Goal: Information Seeking & Learning: Find specific fact

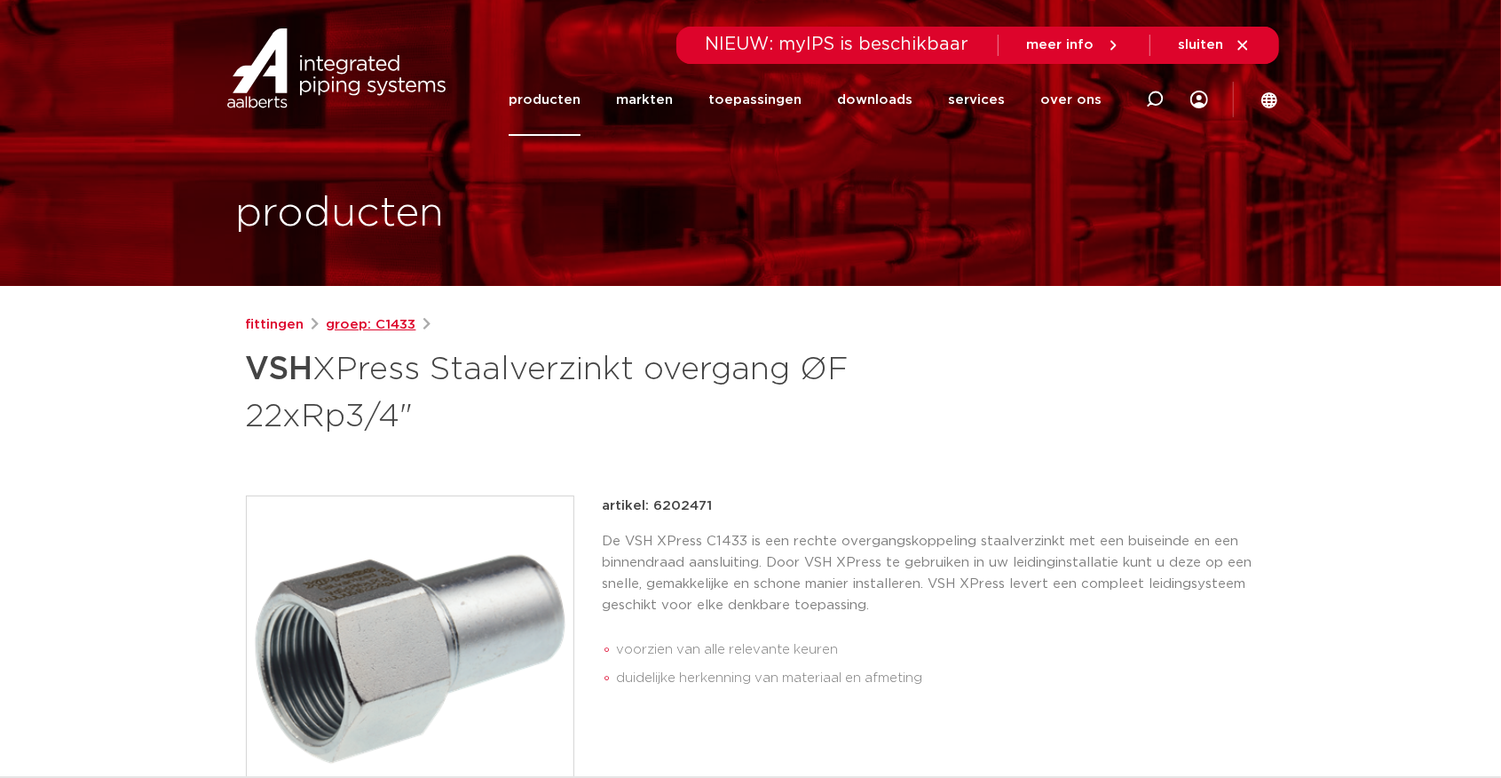
drag, startPoint x: 0, startPoint y: 0, endPoint x: 384, endPoint y: 321, distance: 500.4
click at [384, 321] on link "groep: C1433" at bounding box center [372, 324] width 90 height 21
click at [287, 323] on link "fittingen" at bounding box center [275, 324] width 59 height 21
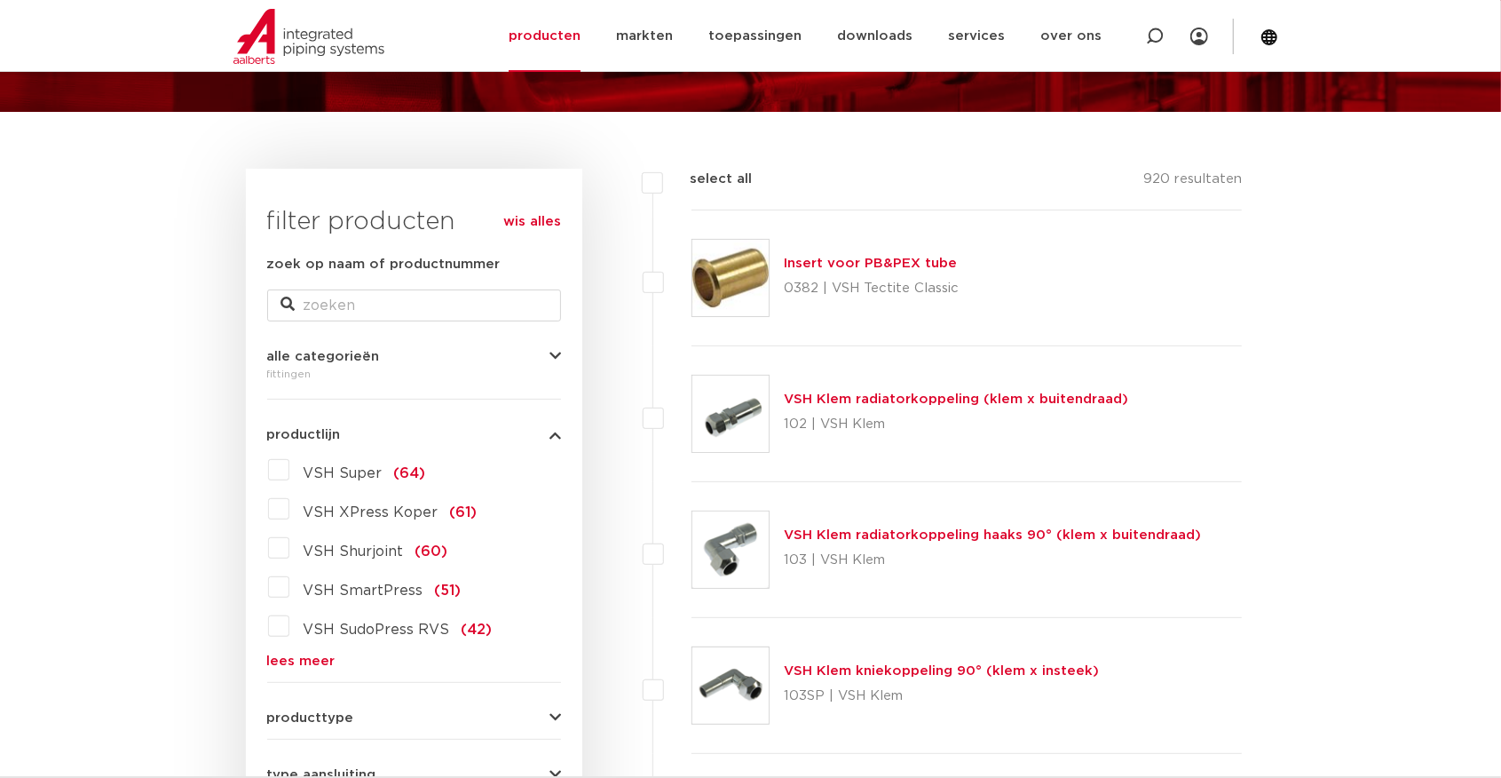
scroll to position [172, 0]
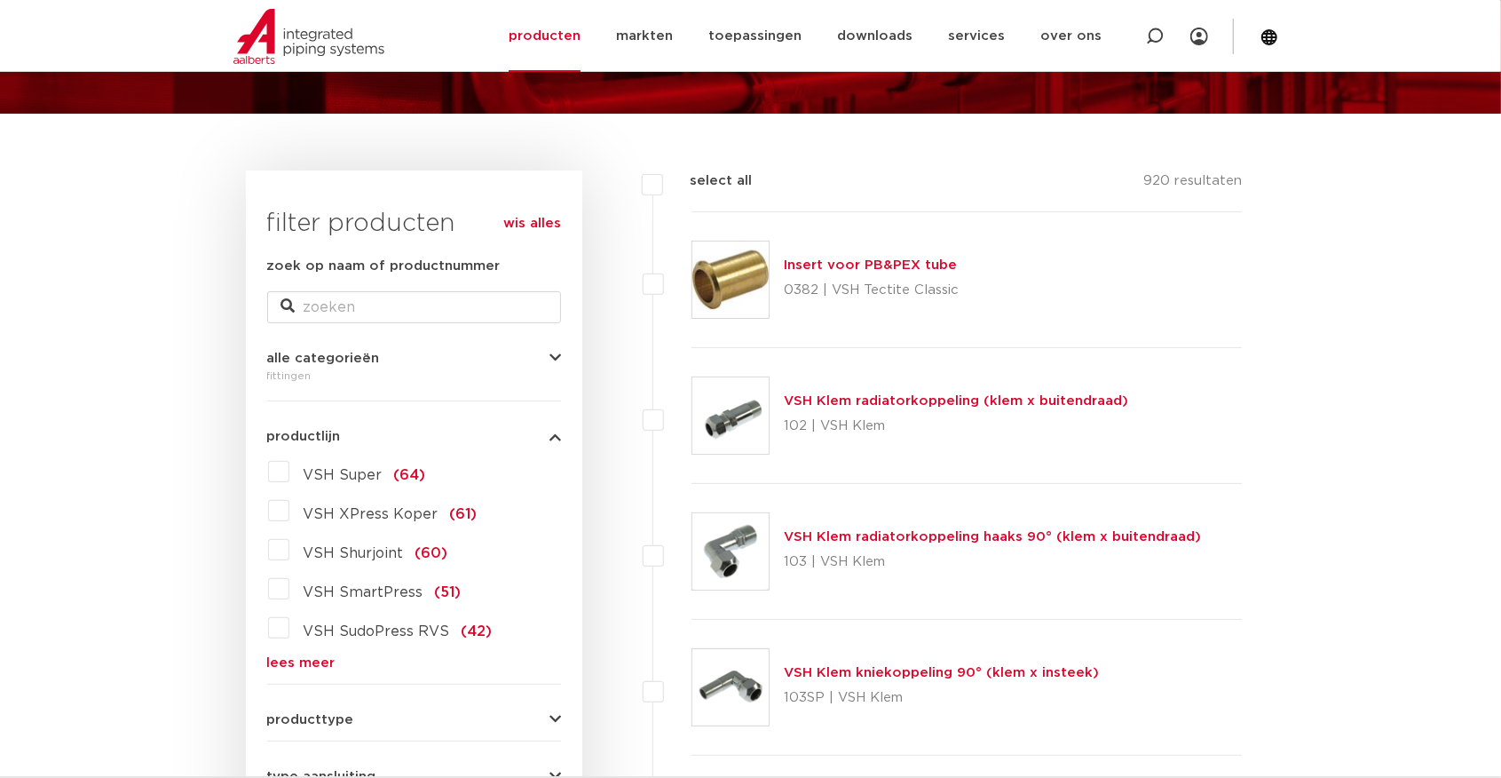
click at [362, 360] on span "alle categorieën" at bounding box center [323, 358] width 113 height 13
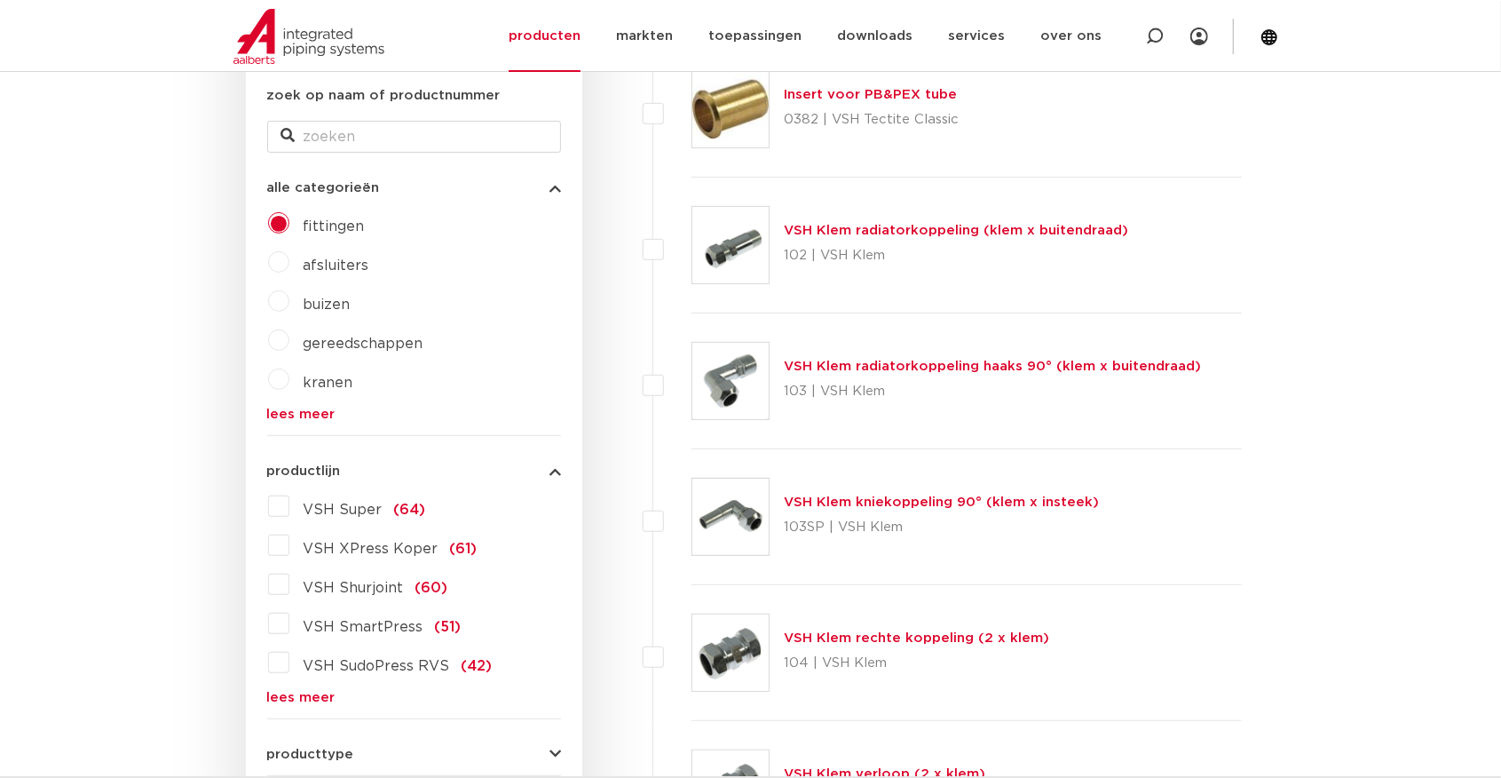
scroll to position [408, 0]
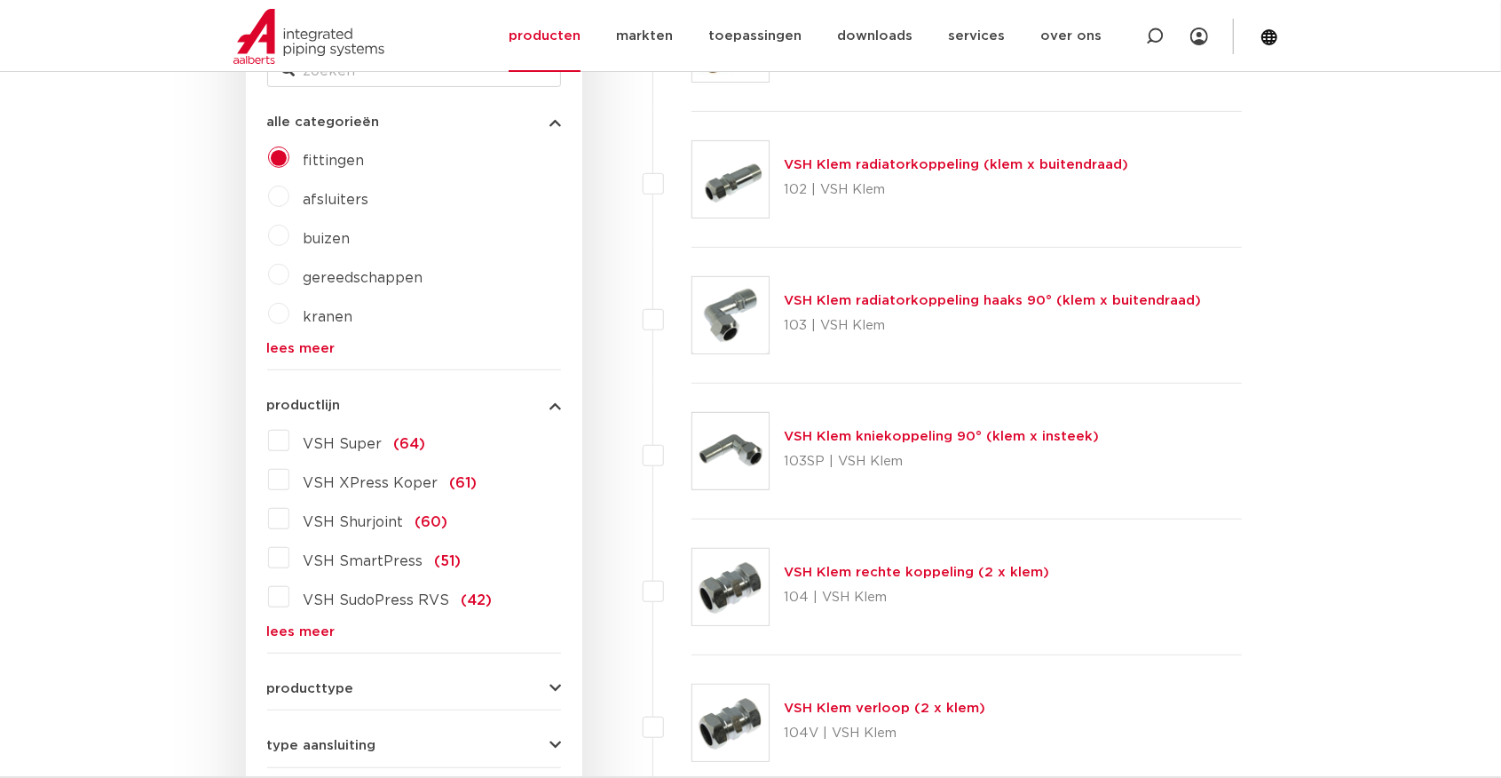
click at [297, 627] on link "lees meer" at bounding box center [414, 631] width 294 height 13
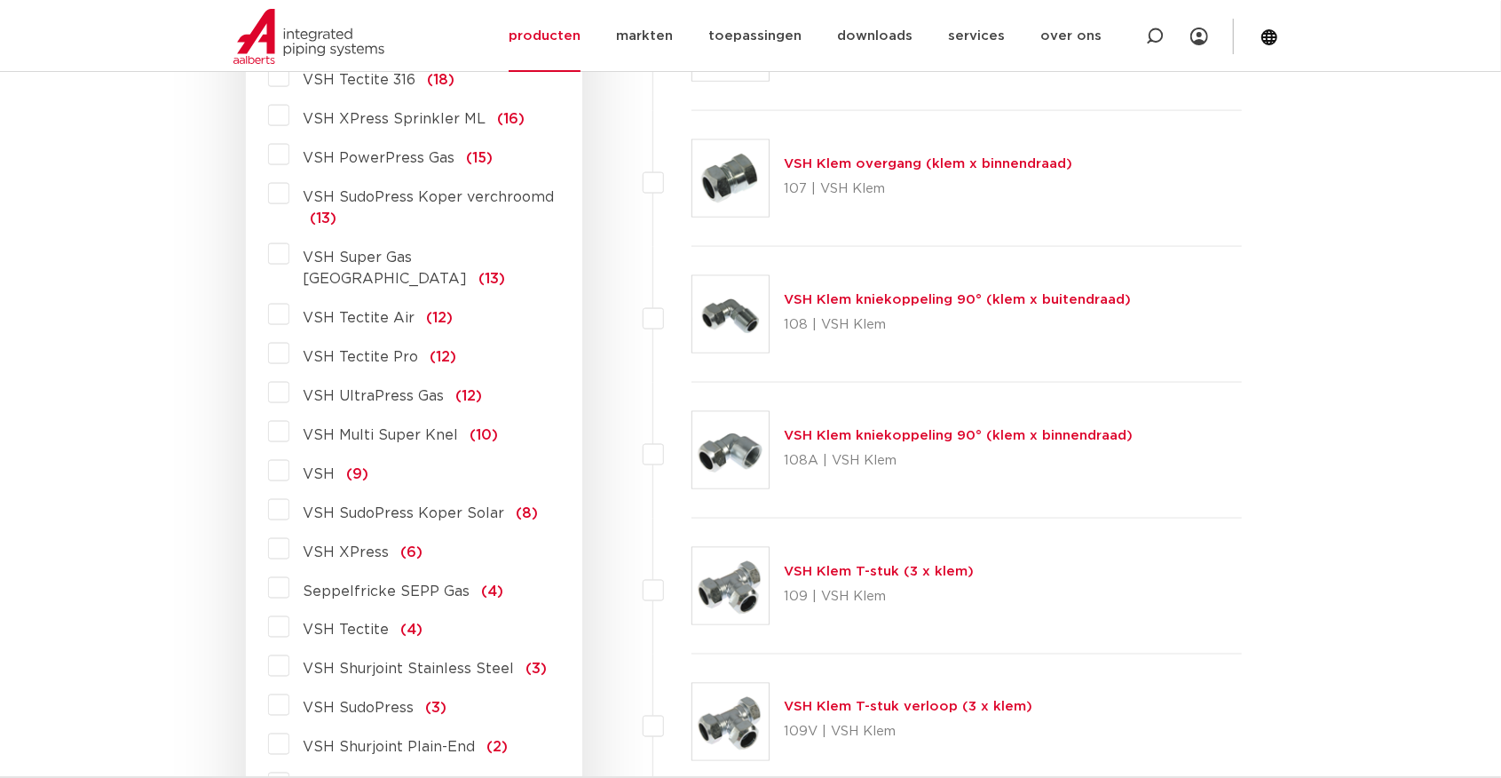
scroll to position [1651, 0]
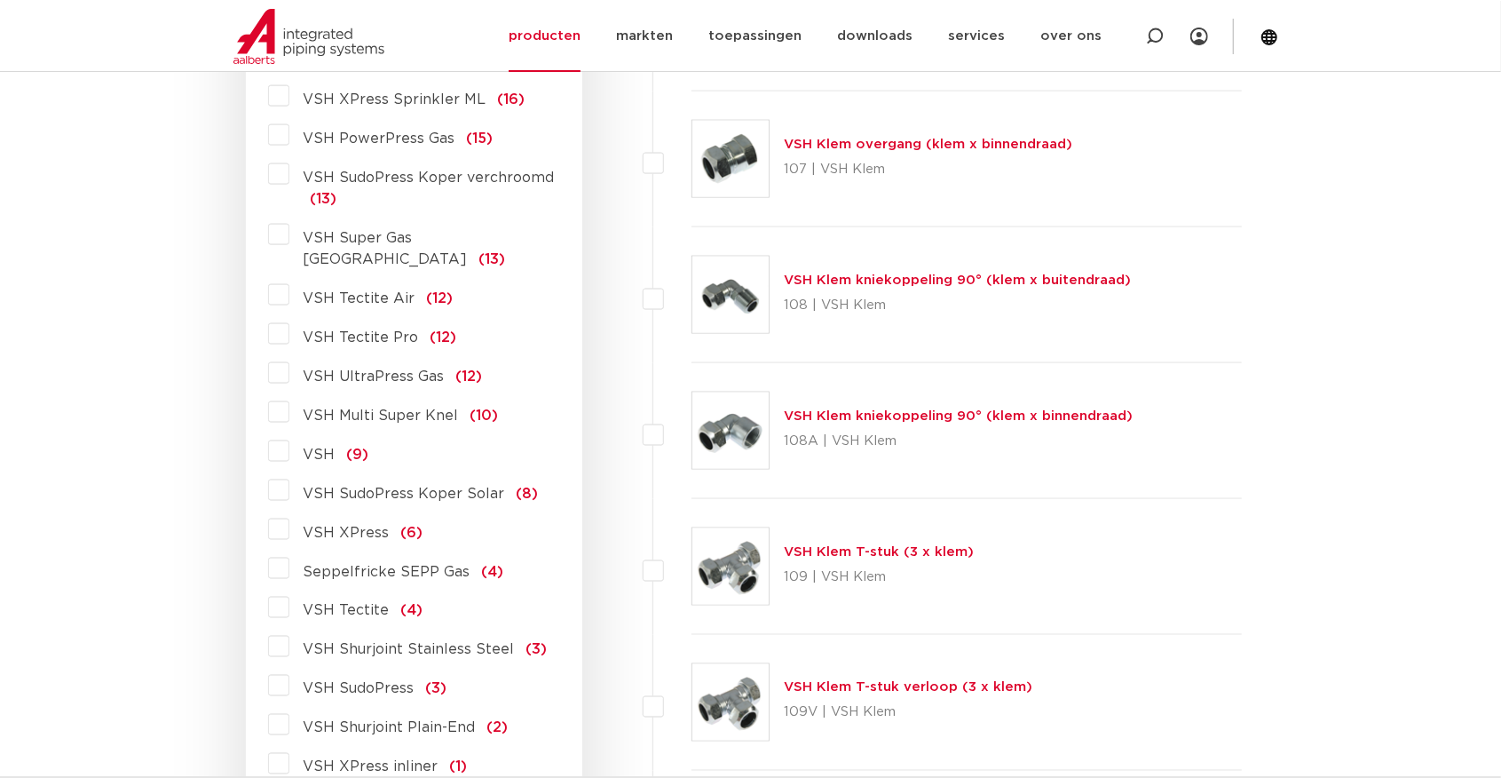
click at [368, 526] on span "VSH XPress" at bounding box center [347, 533] width 86 height 14
click at [0, 0] on input "VSH XPress (6)" at bounding box center [0, 0] width 0 height 0
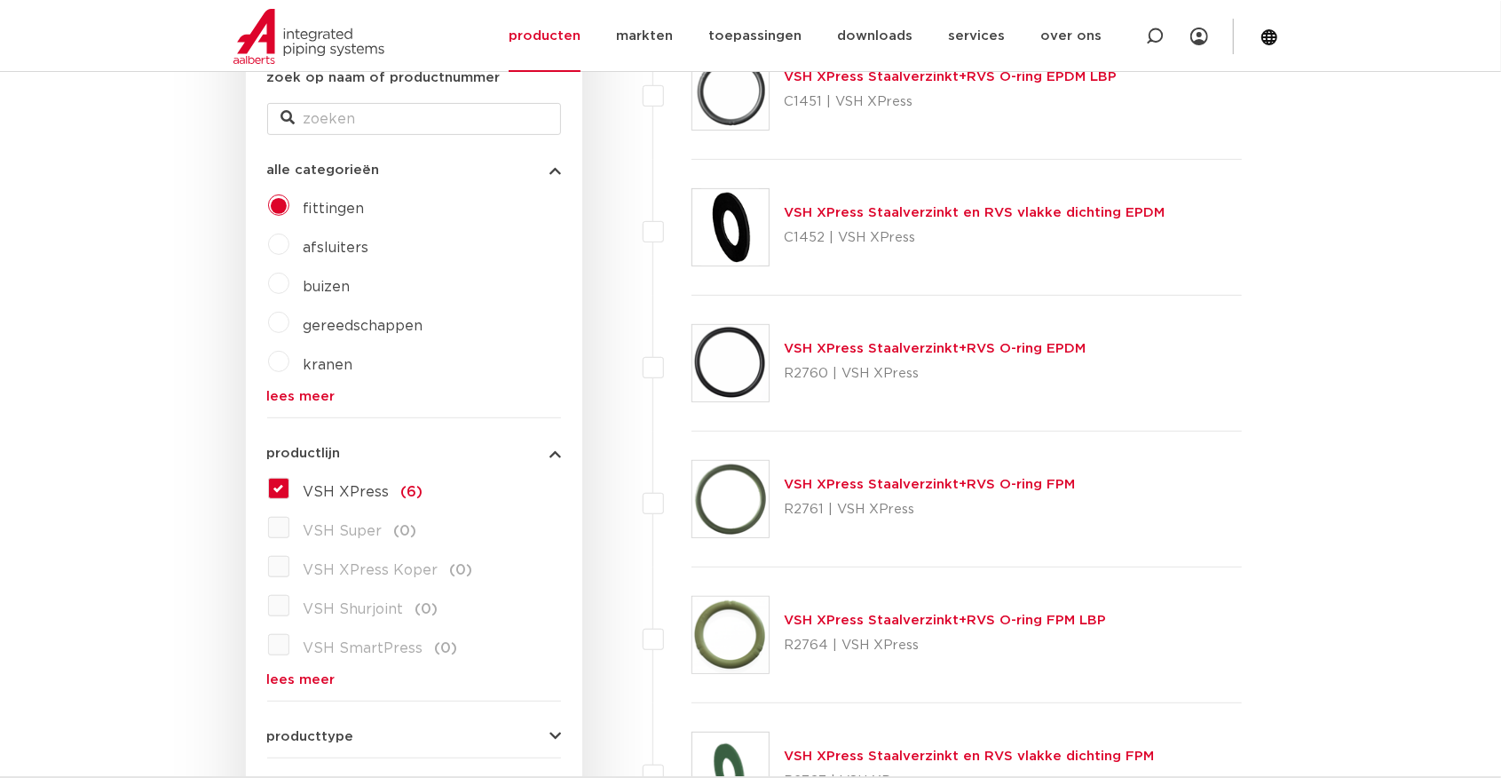
scroll to position [464, 0]
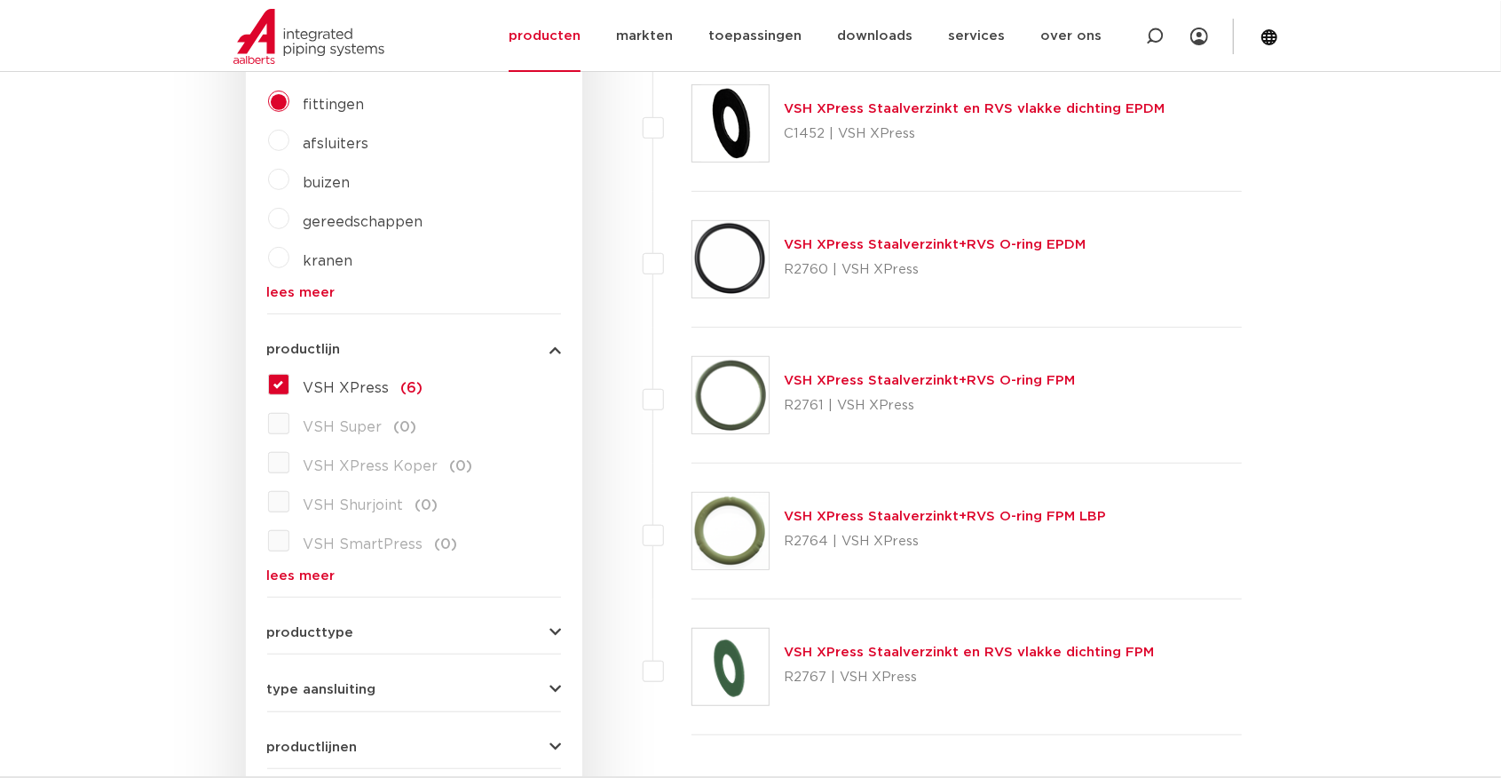
click at [289, 387] on label "VSH XPress (6)" at bounding box center [356, 384] width 134 height 28
click at [0, 0] on input "VSH XPress (6)" at bounding box center [0, 0] width 0 height 0
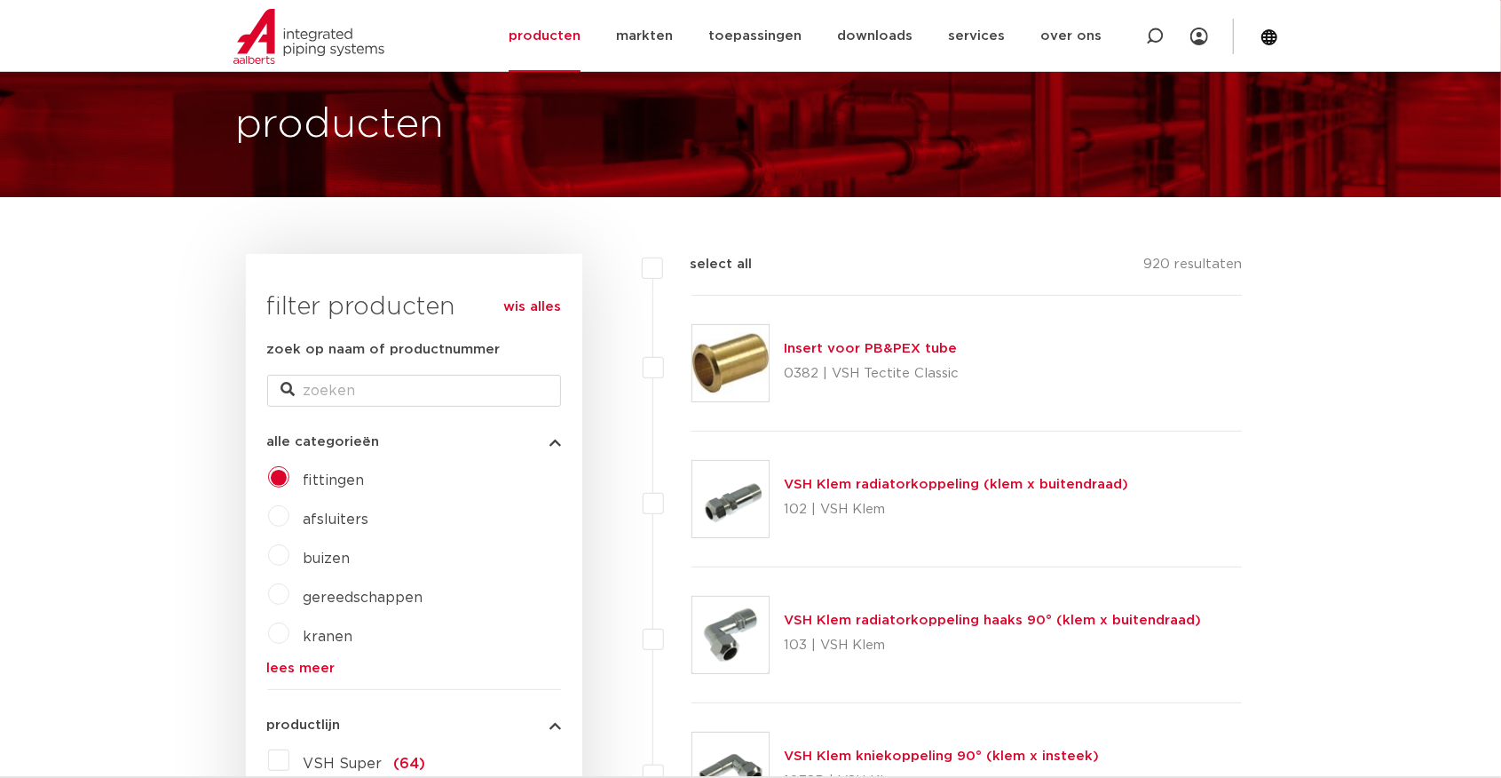
scroll to position [50, 0]
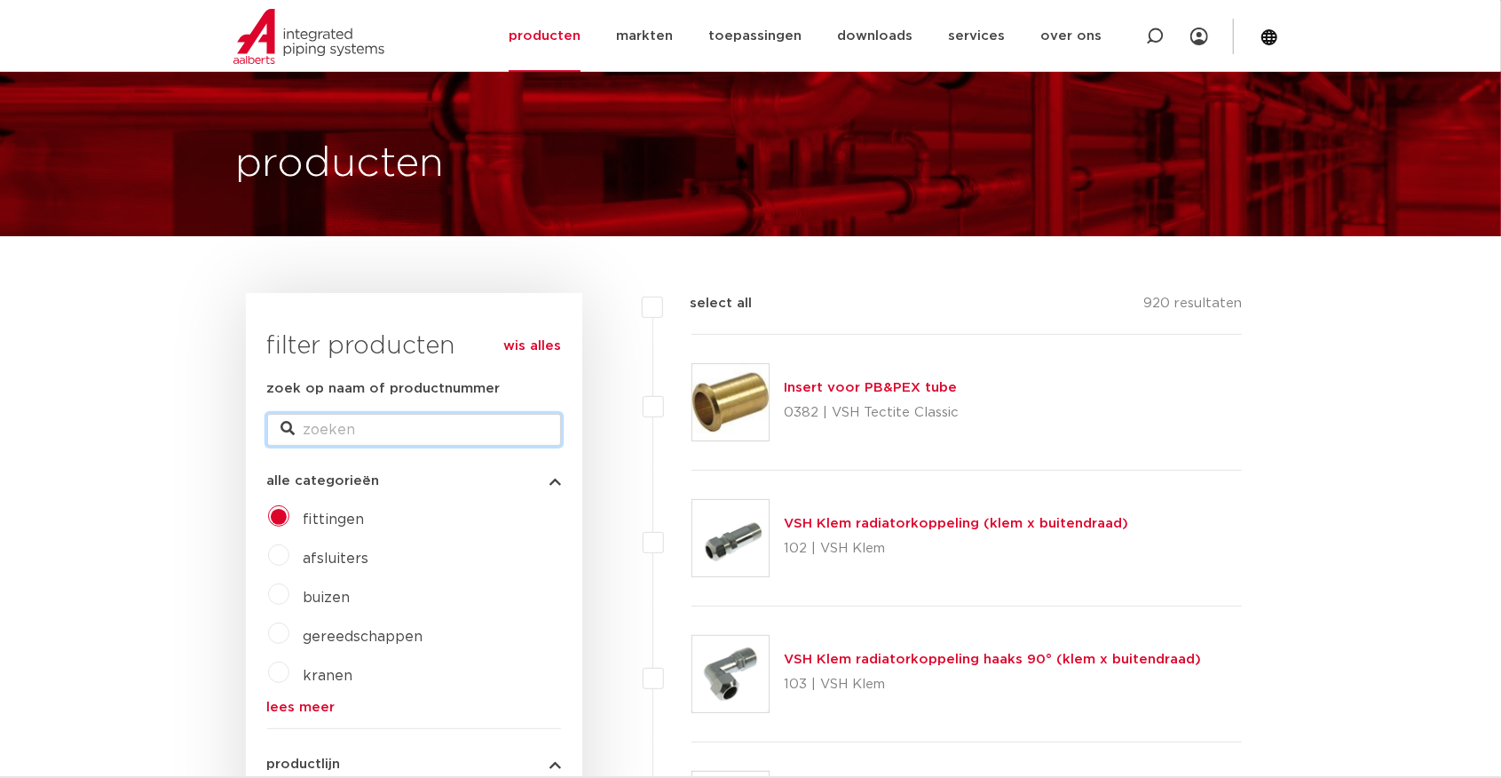
click at [327, 423] on input "zoek op naam of productnummer" at bounding box center [414, 430] width 294 height 32
type input "1405"
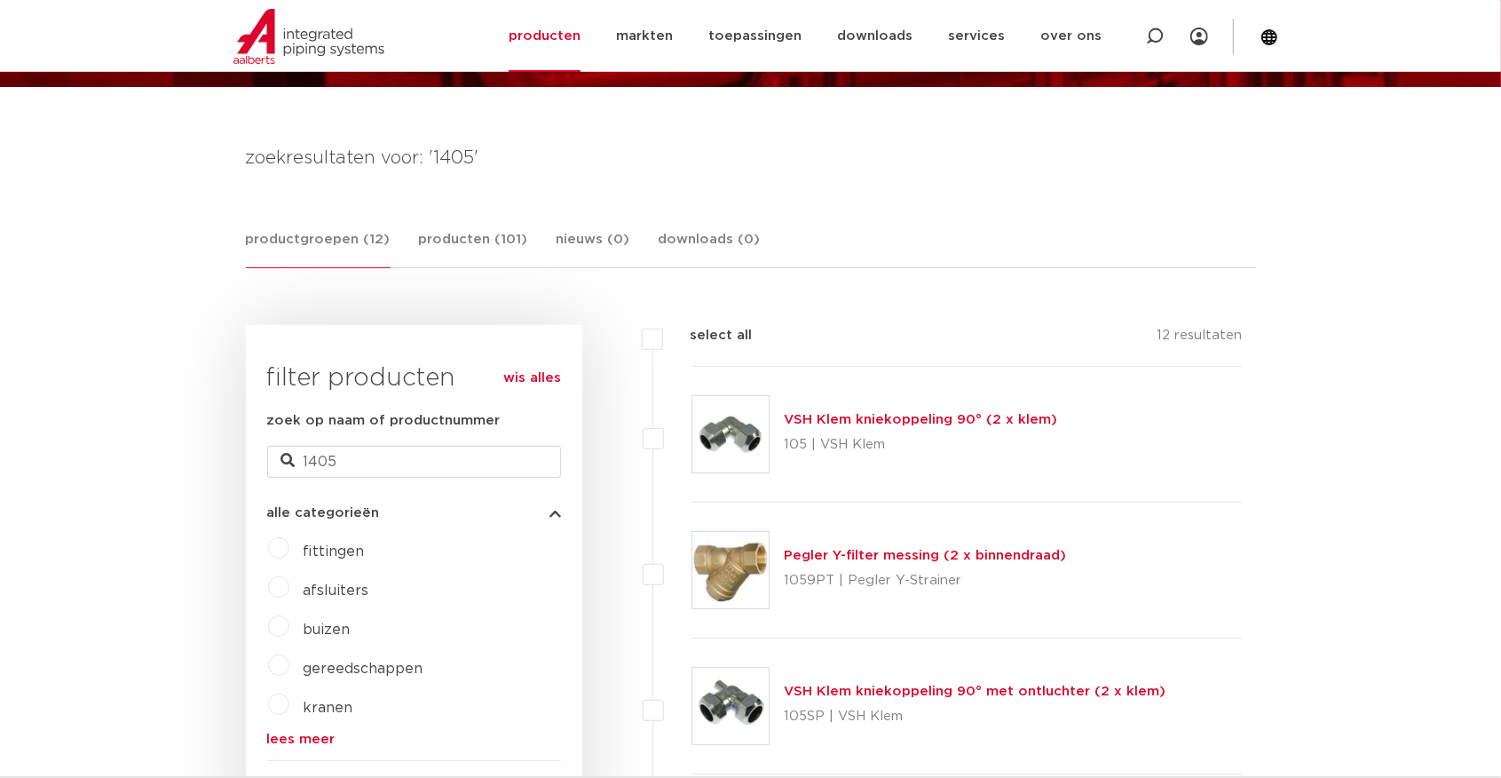
scroll to position [168, 0]
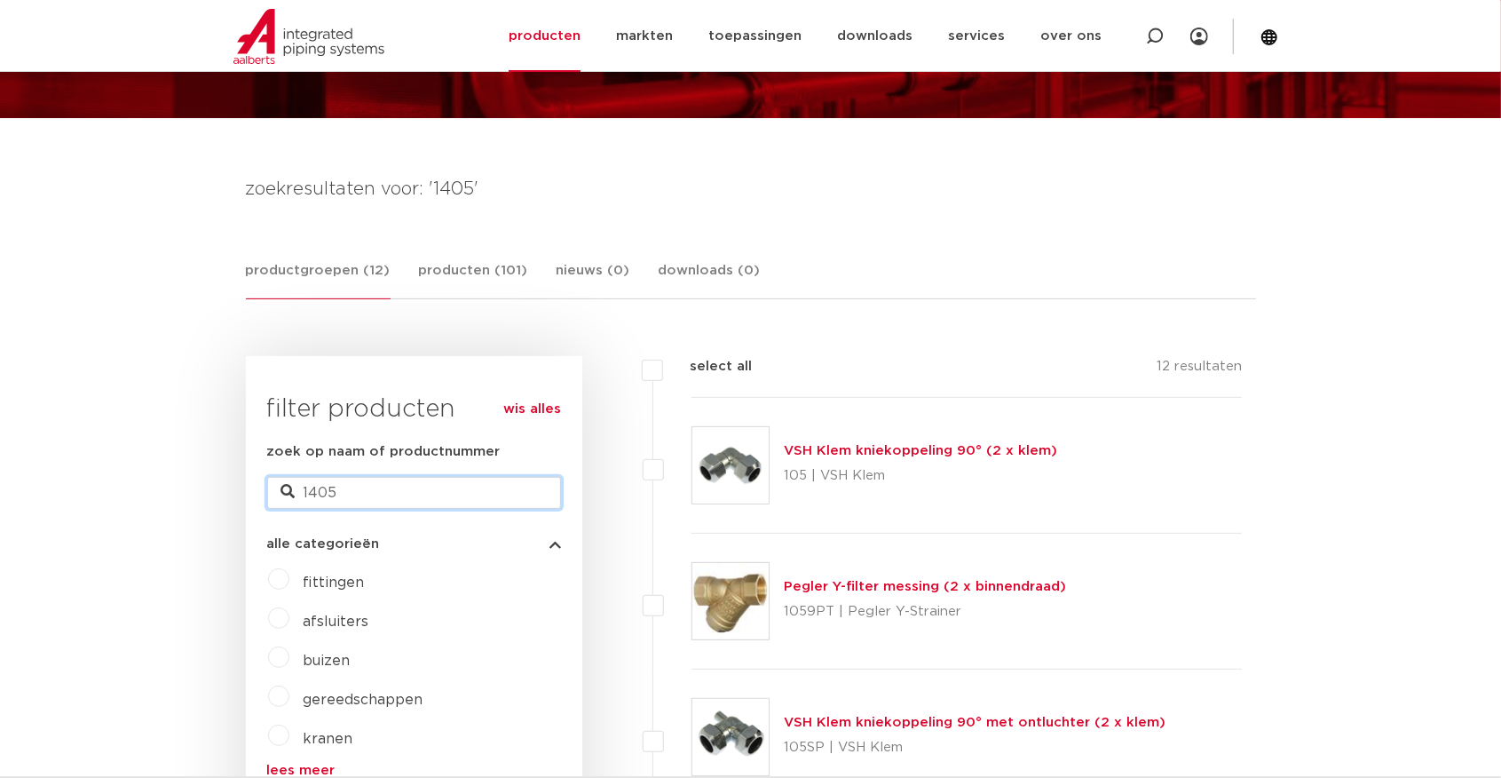
drag, startPoint x: 368, startPoint y: 495, endPoint x: 188, endPoint y: 496, distance: 179.3
type input "C1405"
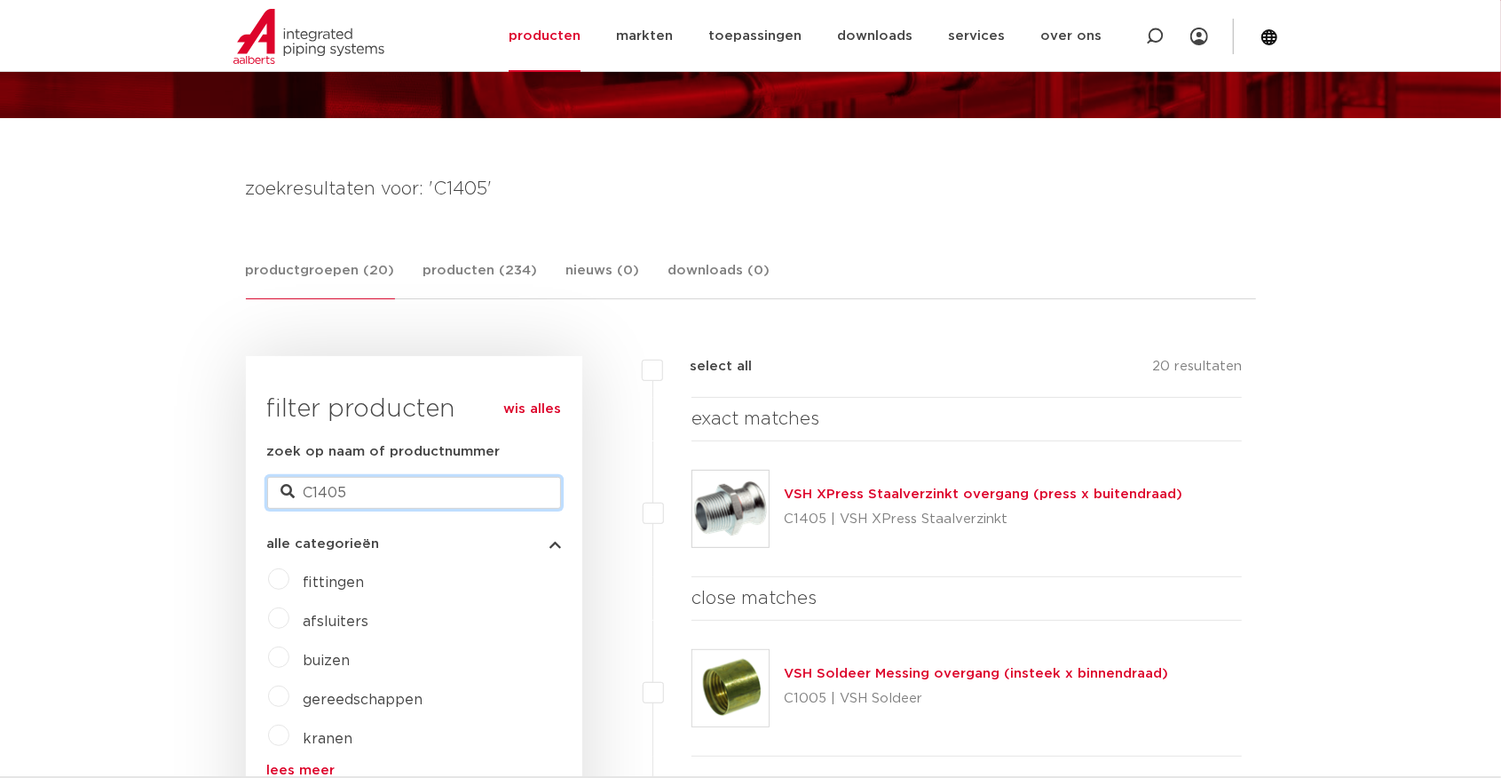
click at [352, 488] on input "C1405" at bounding box center [414, 493] width 294 height 32
type input "C1407"
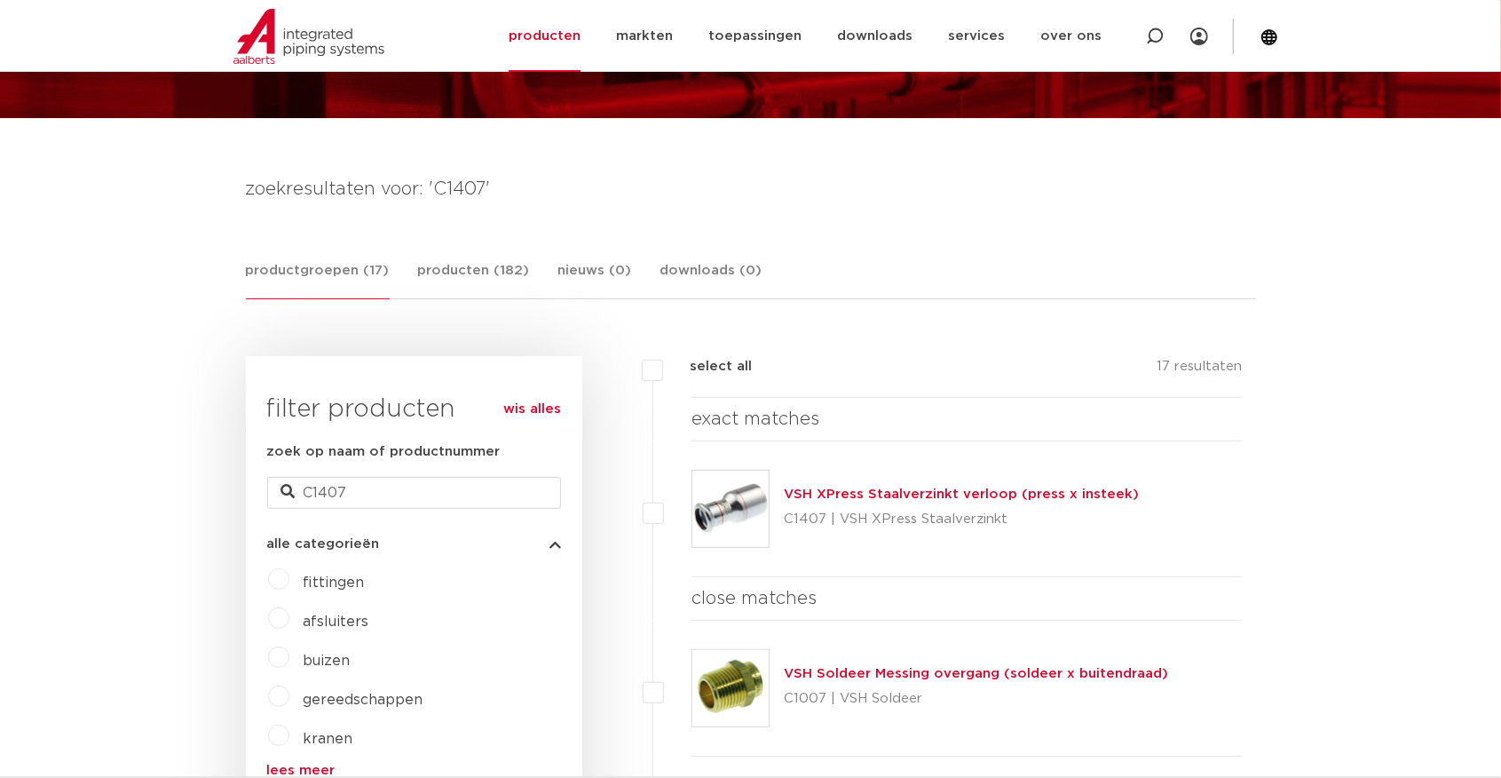
click at [737, 490] on img at bounding box center [730, 509] width 76 height 76
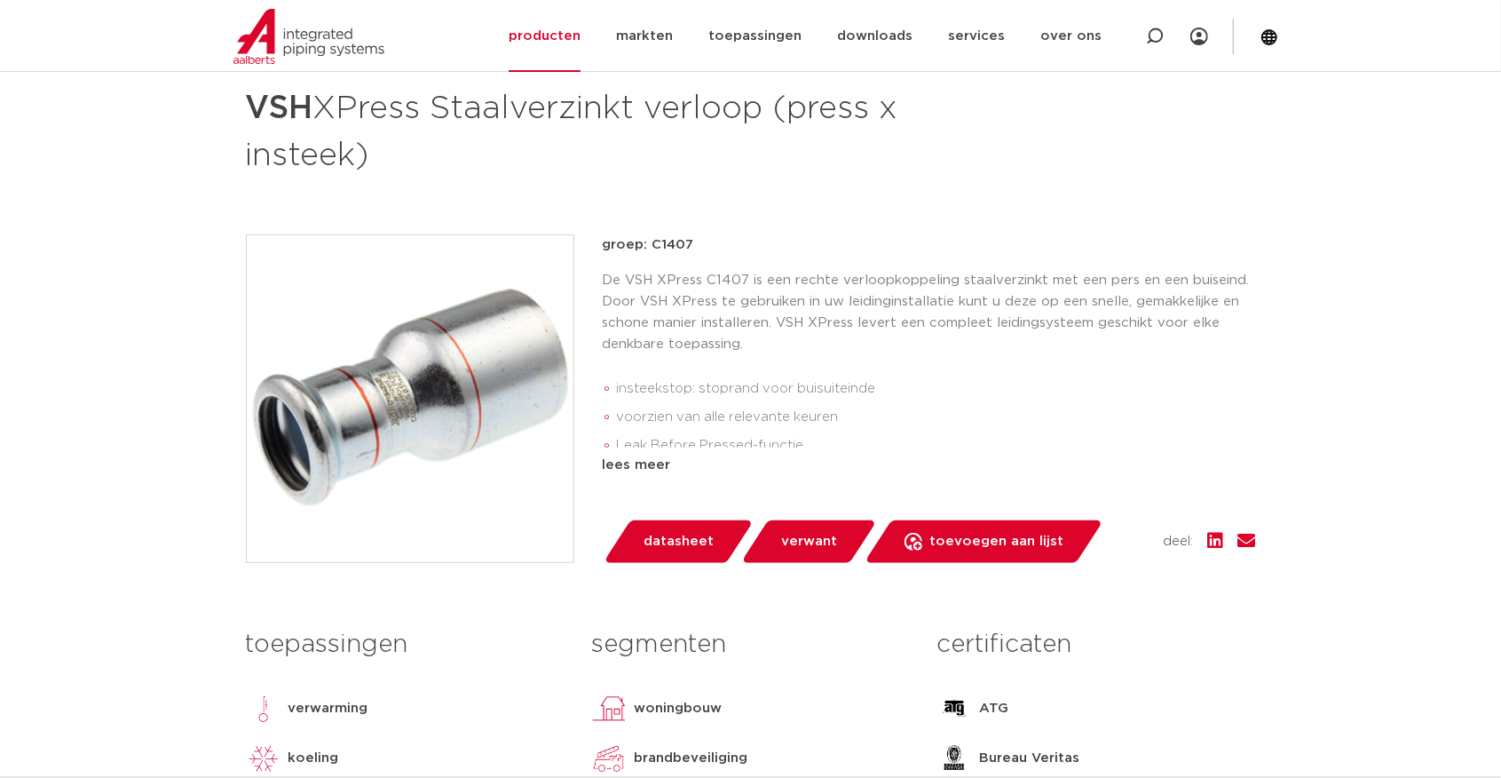
scroll to position [414, 0]
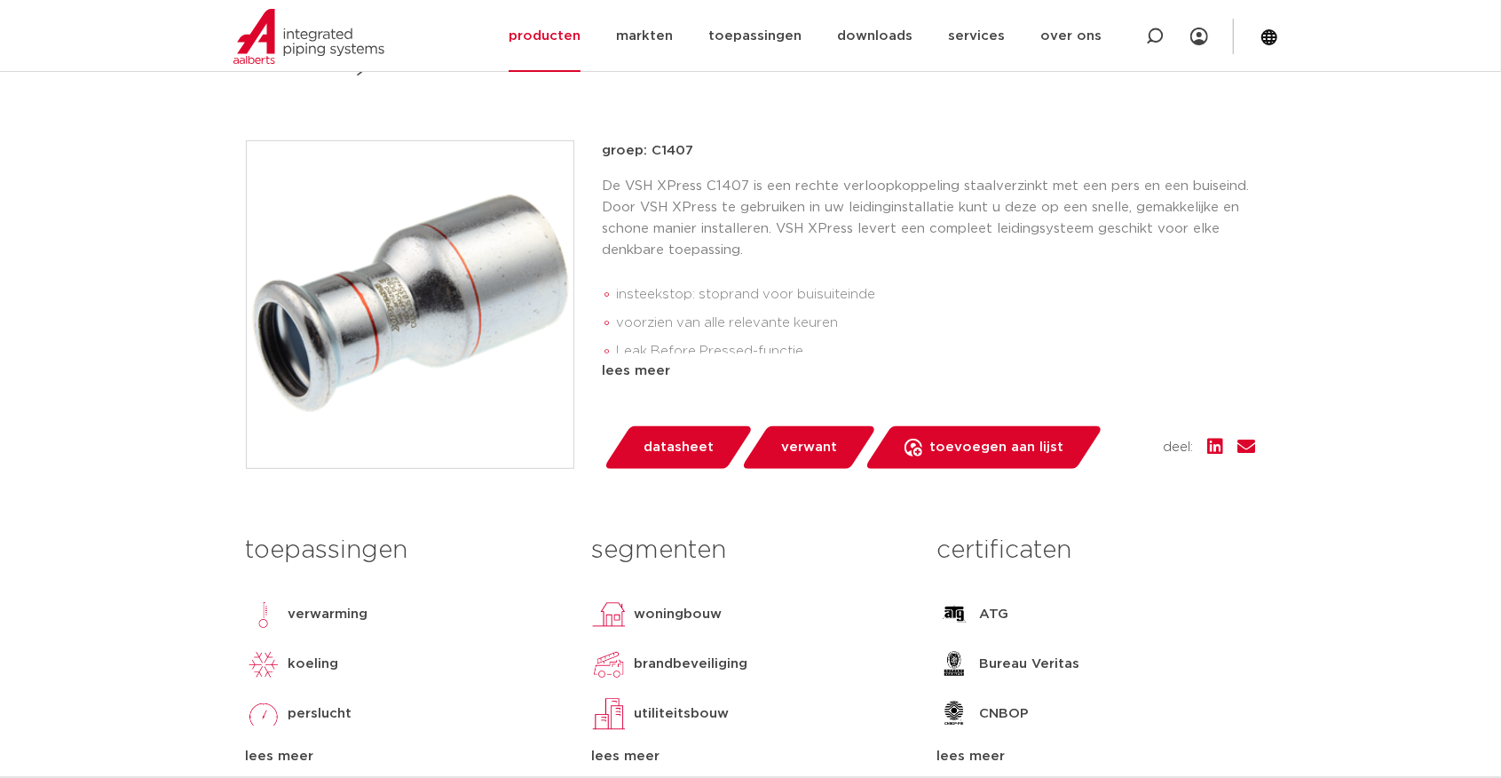
click at [652, 369] on div "lees meer" at bounding box center [929, 370] width 653 height 21
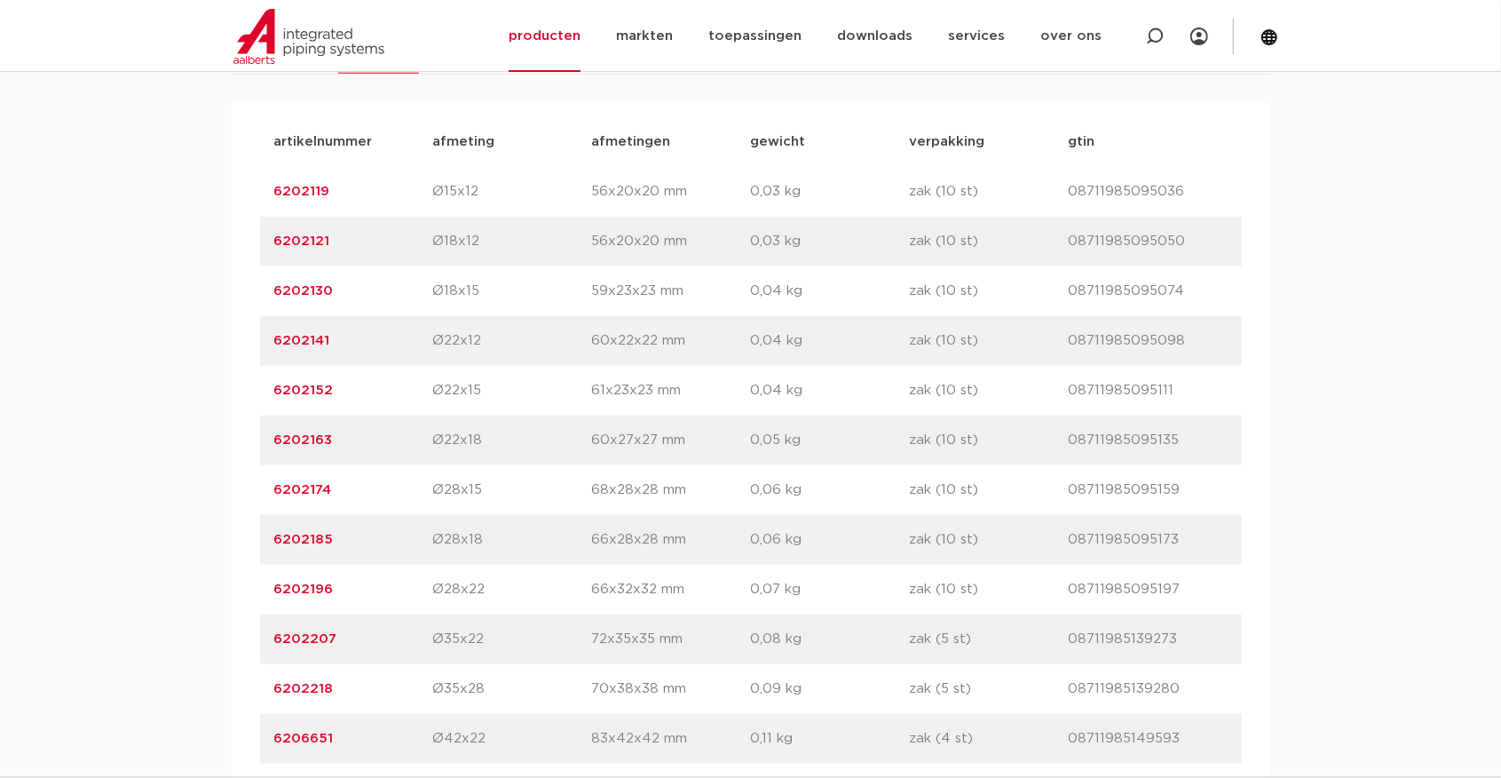
scroll to position [1302, 0]
